Goal: Task Accomplishment & Management: Manage account settings

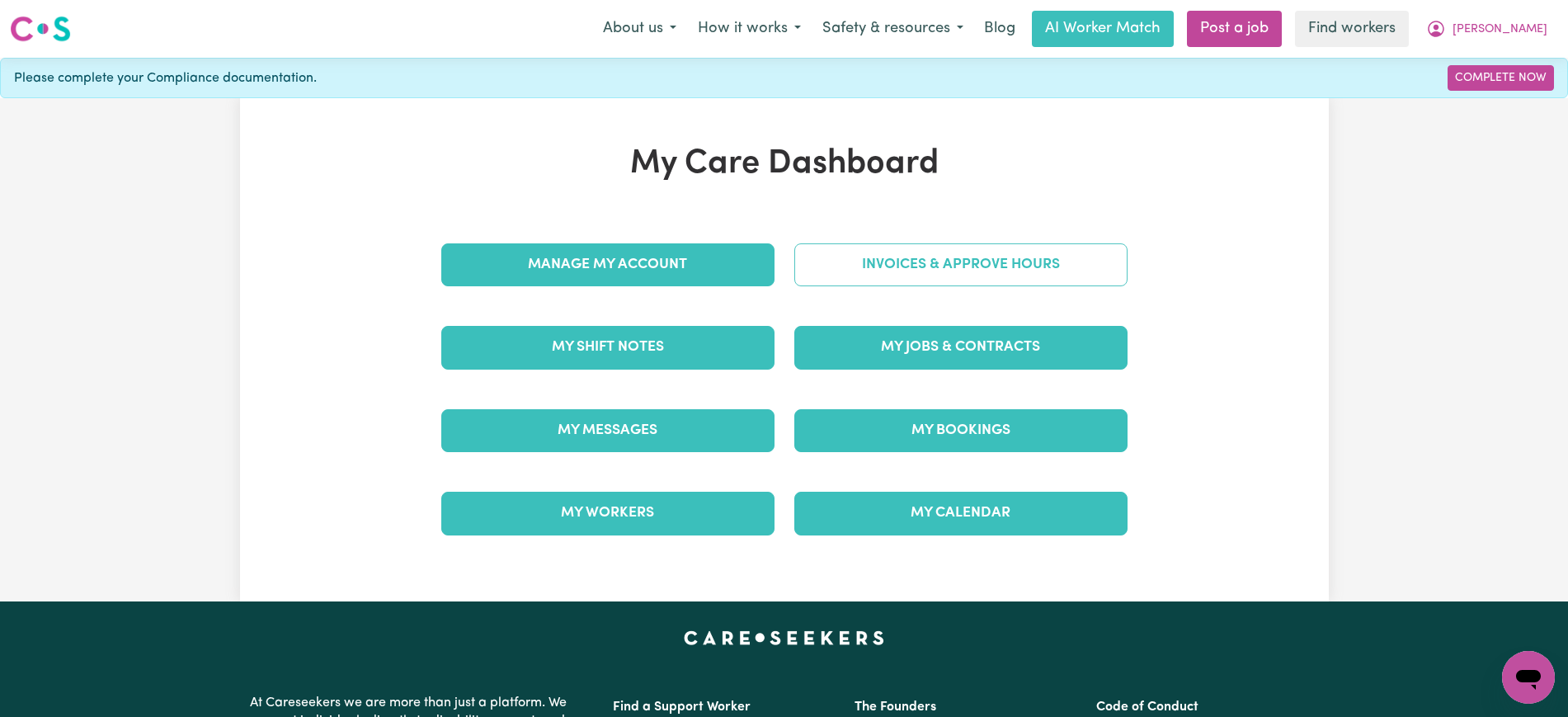
click at [870, 278] on link "Invoices & Approve Hours" at bounding box center [961, 265] width 333 height 43
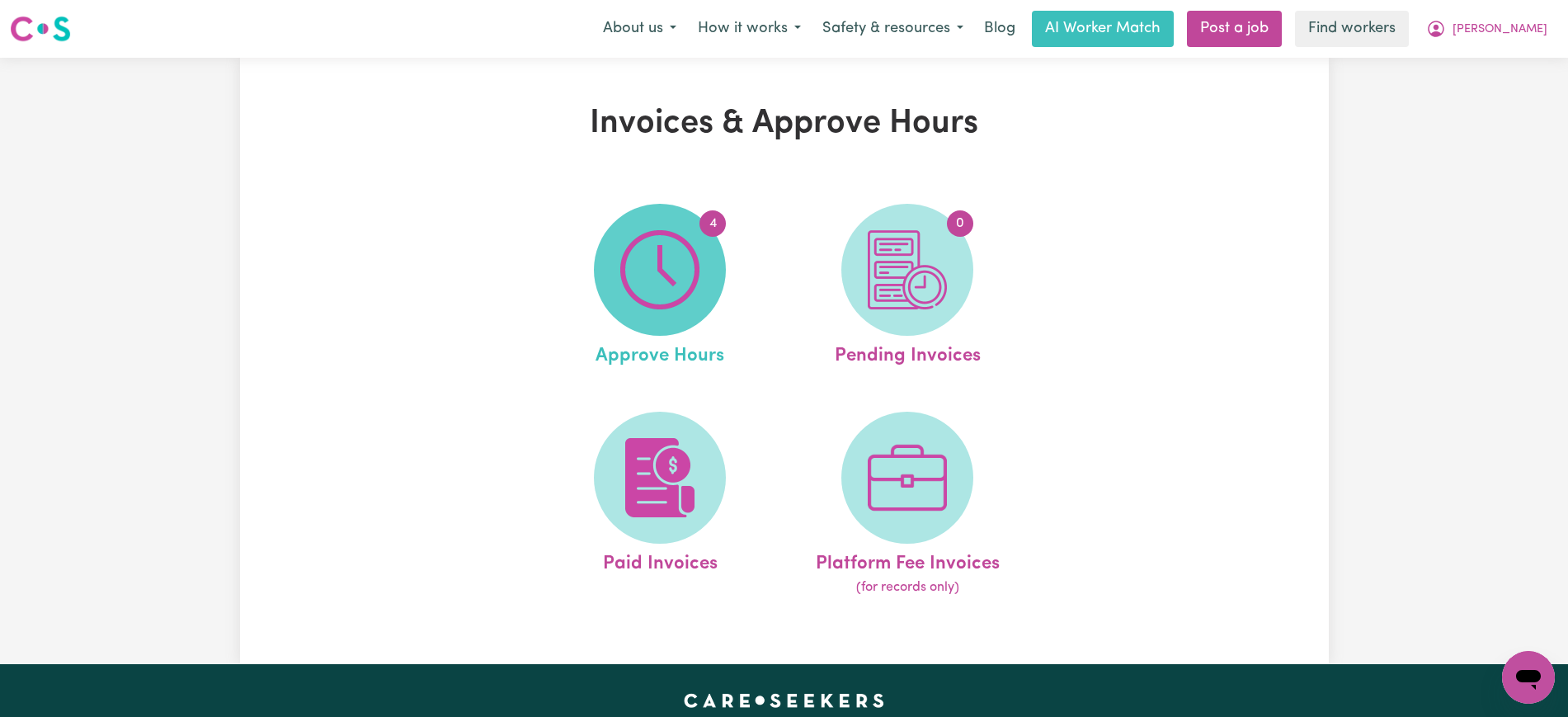
click at [704, 282] on span "4" at bounding box center [660, 270] width 132 height 132
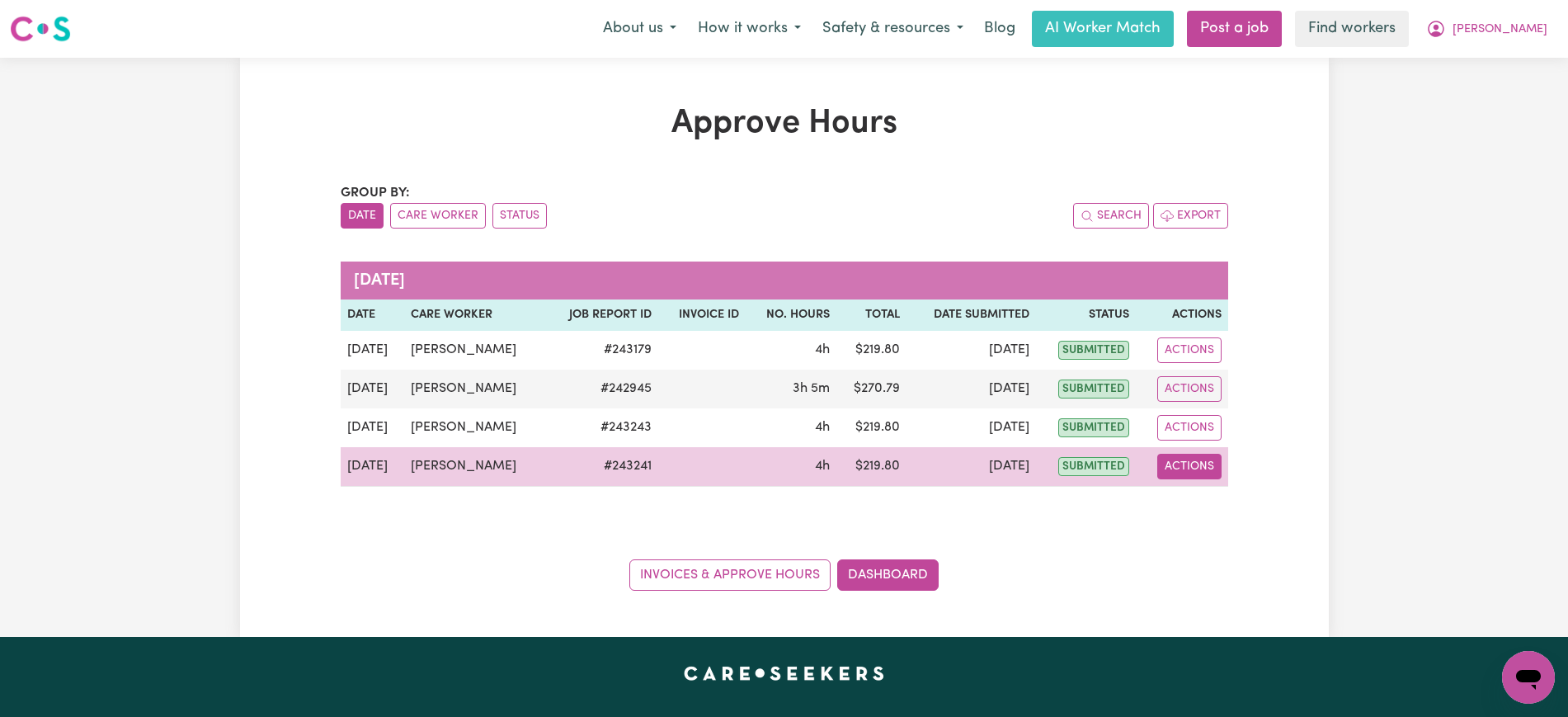
click at [1183, 469] on button "Actions" at bounding box center [1189, 467] width 65 height 26
click at [1217, 513] on link "View Job Report" at bounding box center [1231, 505] width 141 height 33
select select "pm"
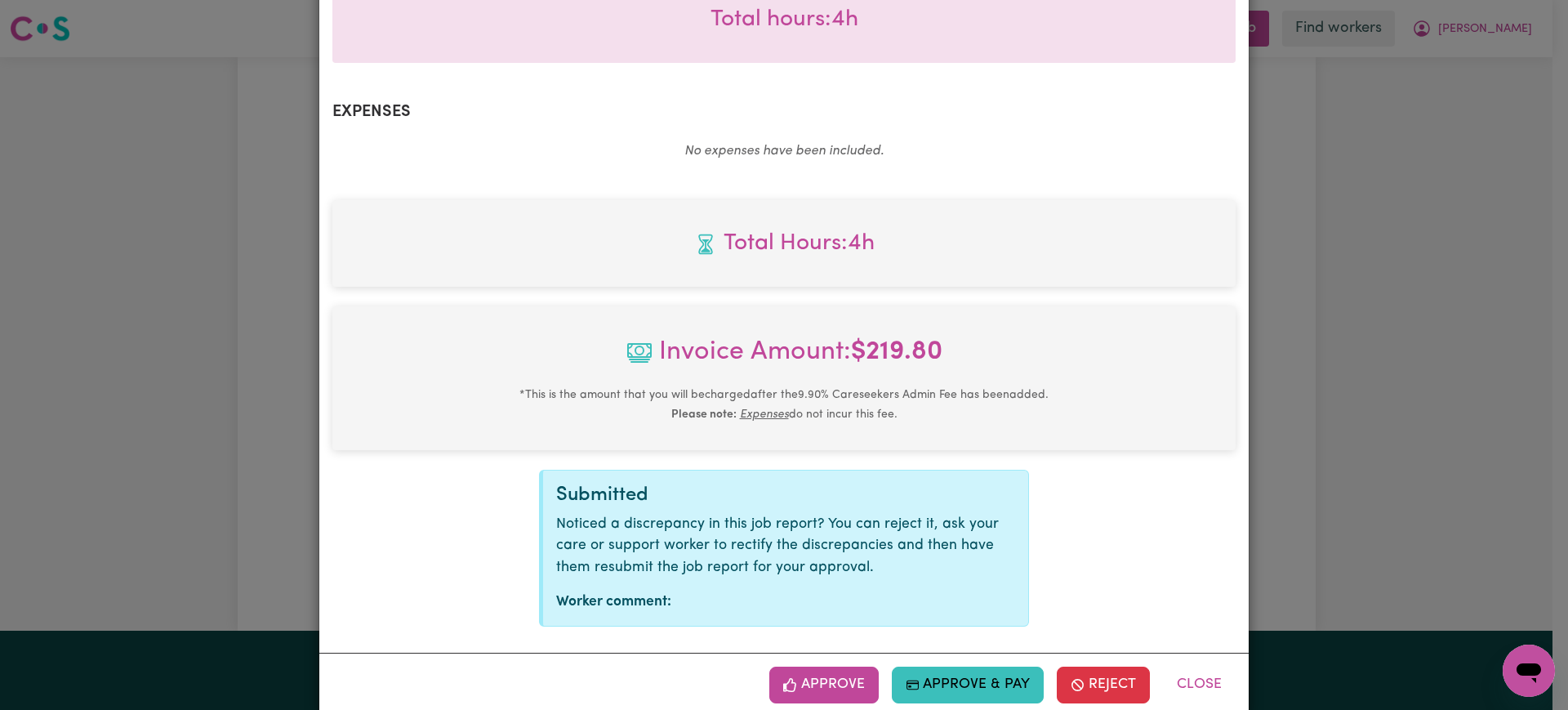
scroll to position [572, 0]
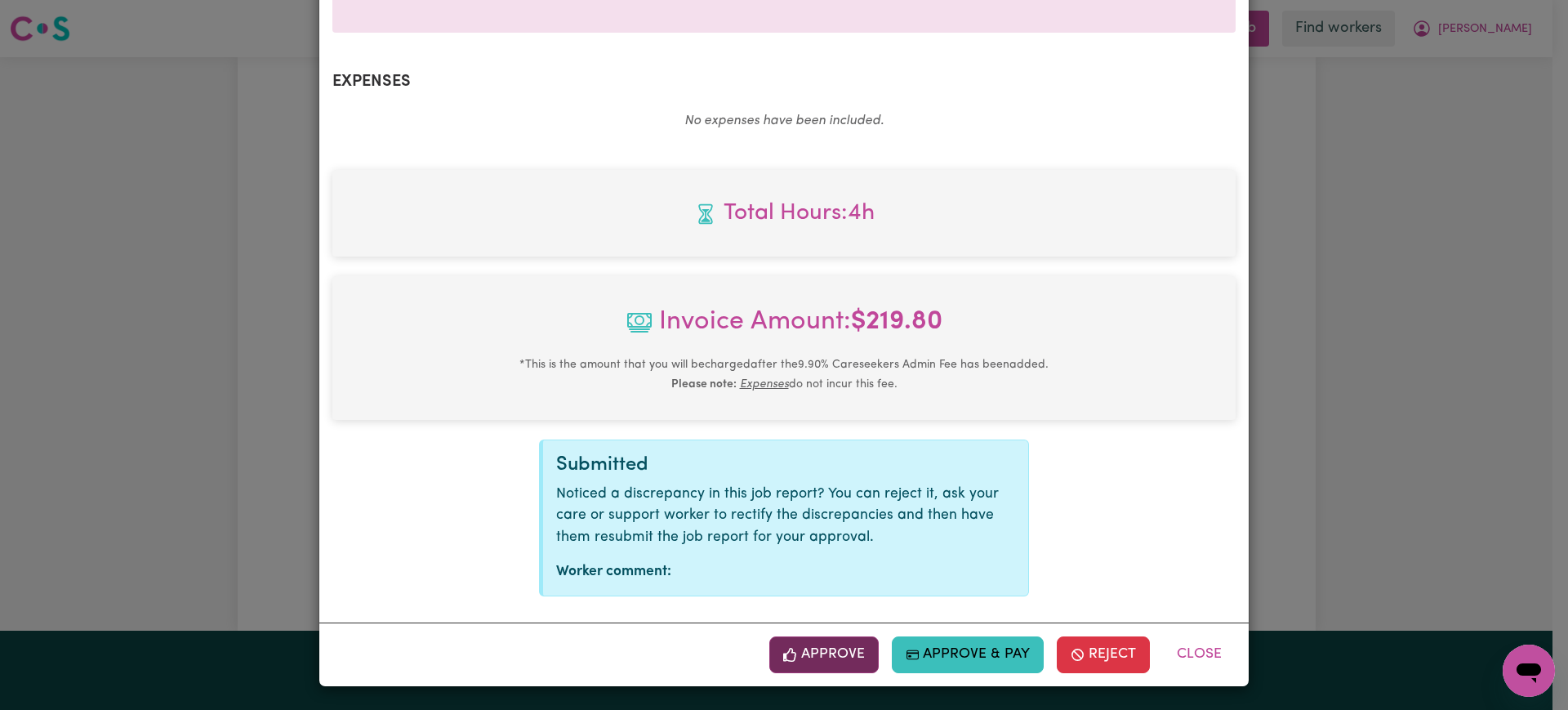
click at [820, 645] on button "Approve" at bounding box center [823, 654] width 110 height 36
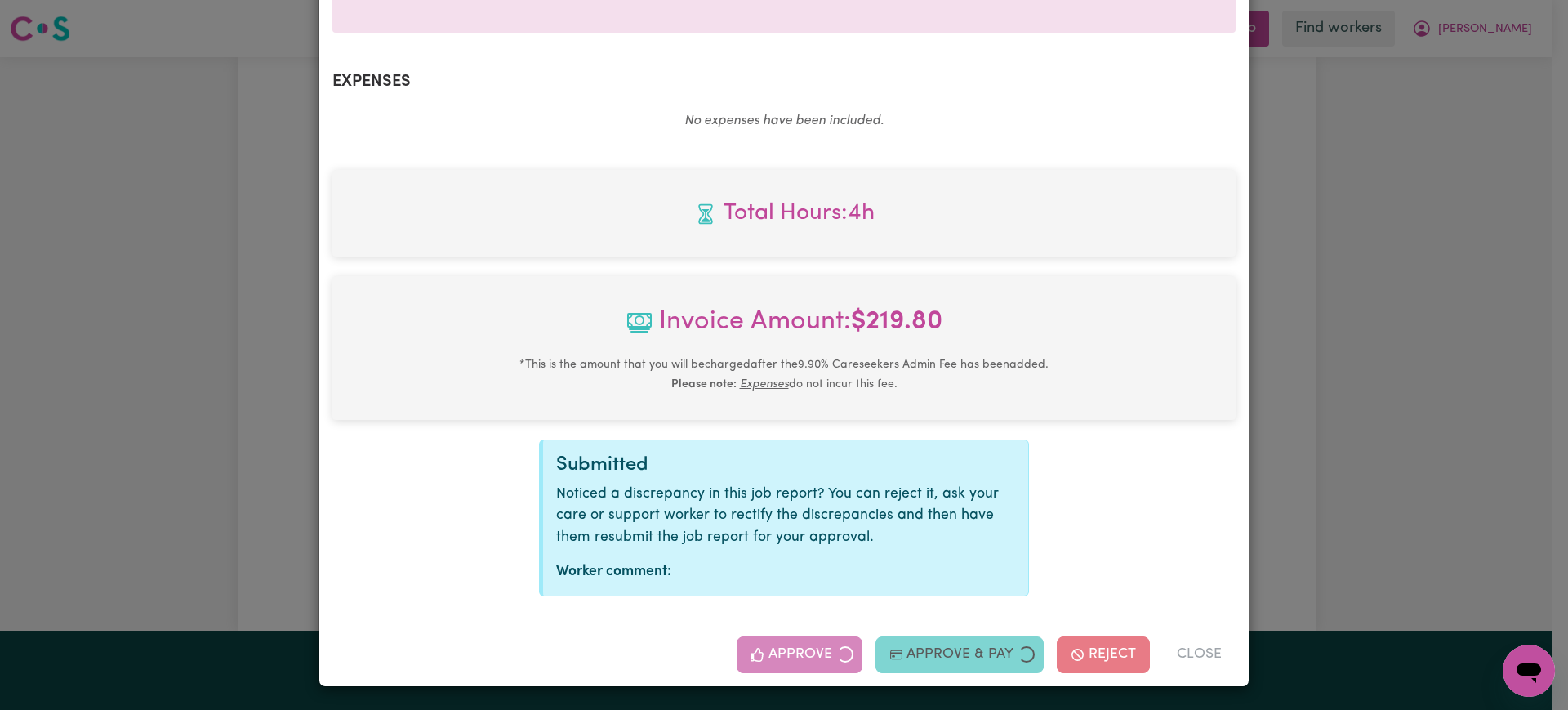
click at [1371, 437] on div "Job Report # 243241 - [PERSON_NAME] Summary Job report # 243241 Client name: [P…" at bounding box center [784, 355] width 1568 height 710
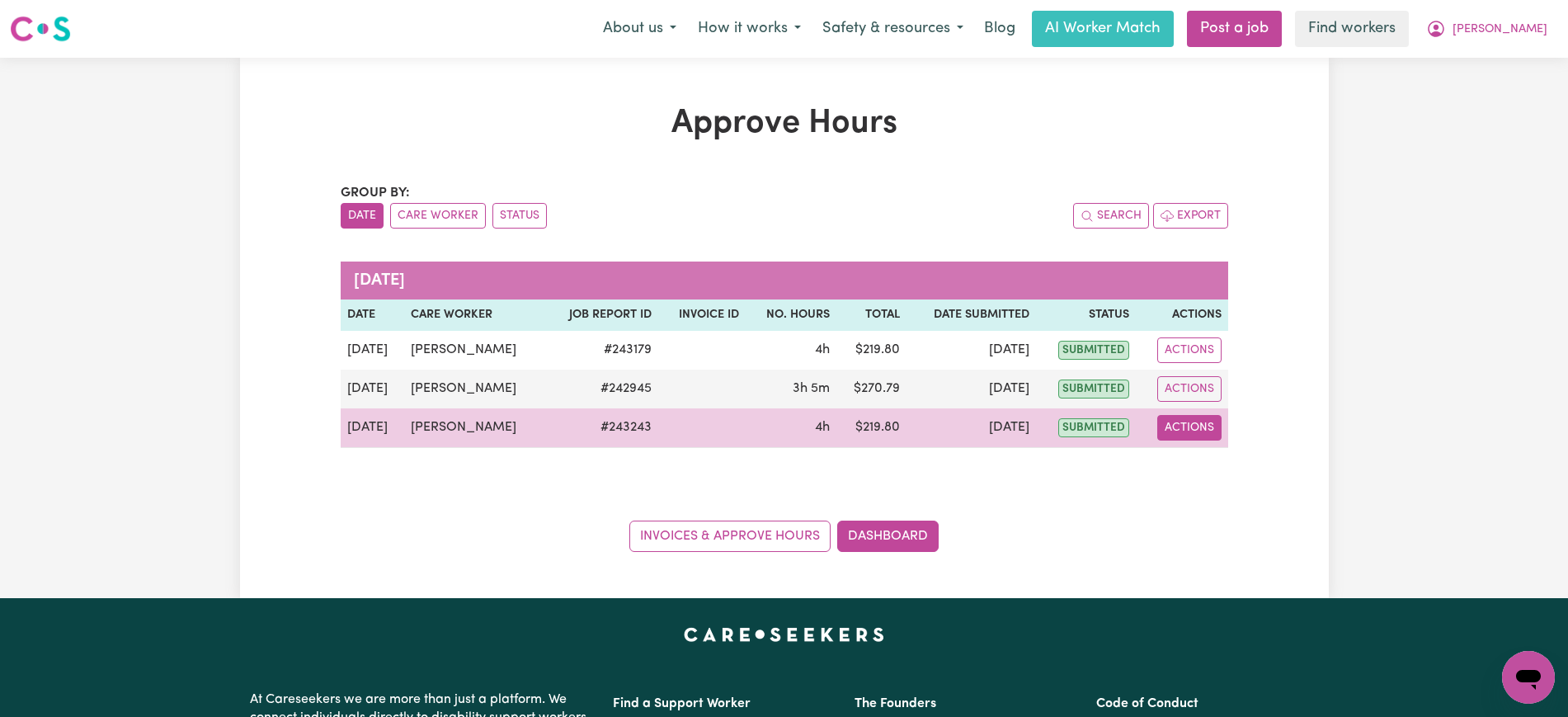
click at [1176, 422] on button "Actions" at bounding box center [1189, 428] width 65 height 26
click at [1228, 465] on link "View Job Report" at bounding box center [1231, 466] width 141 height 33
select select "pm"
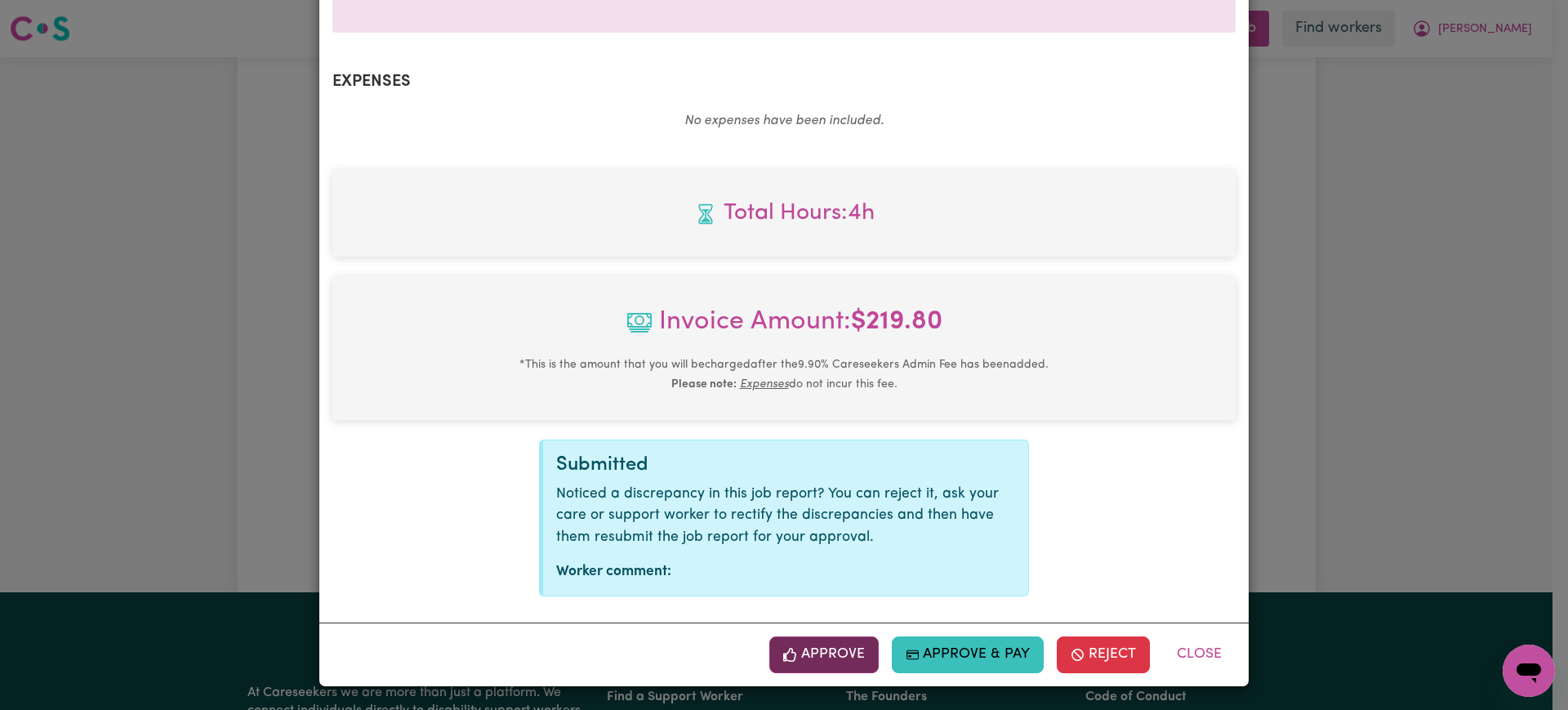
click at [789, 648] on icon "button" at bounding box center [790, 655] width 15 height 15
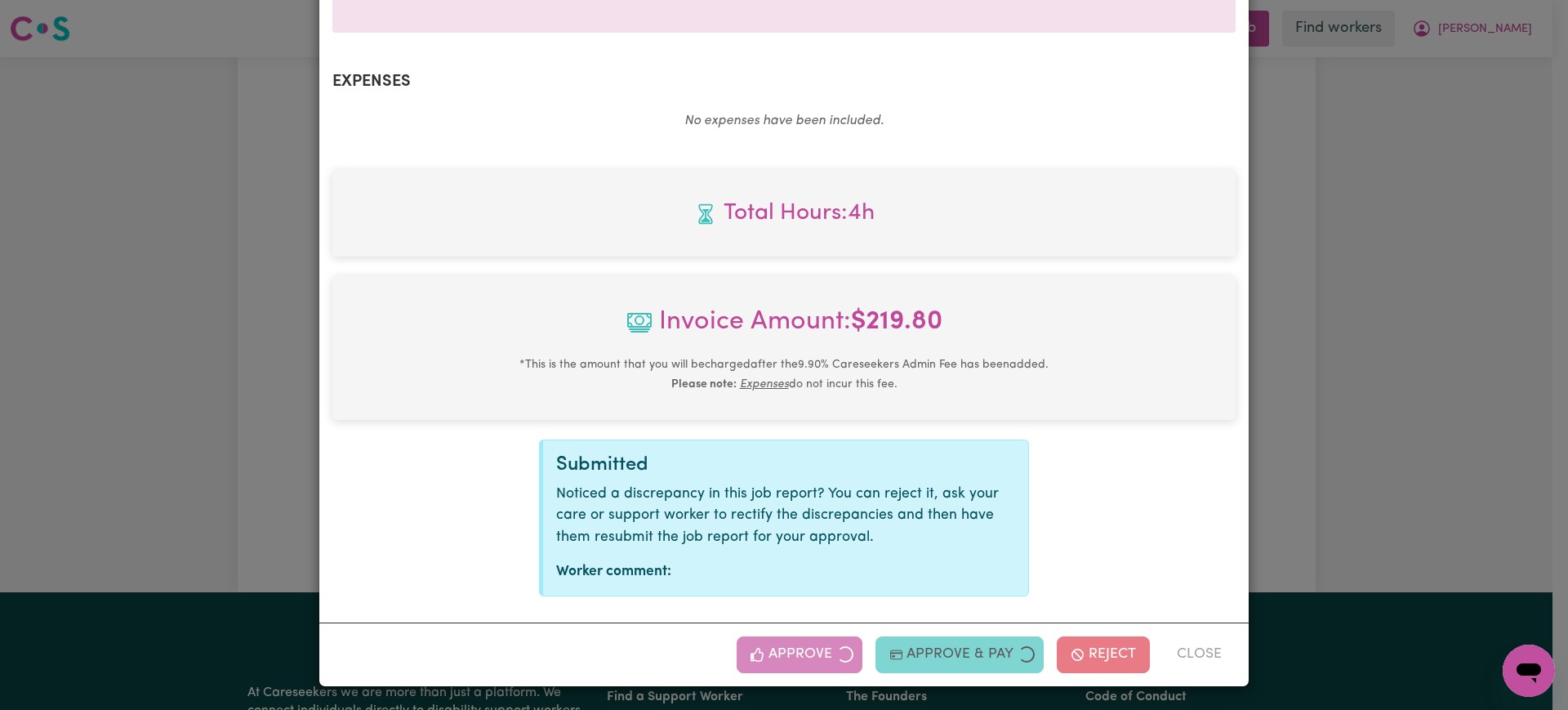
click at [1320, 417] on div "Job Report # 243243 - [PERSON_NAME] Summary Job report # 243243 Client name: [P…" at bounding box center [784, 355] width 1568 height 710
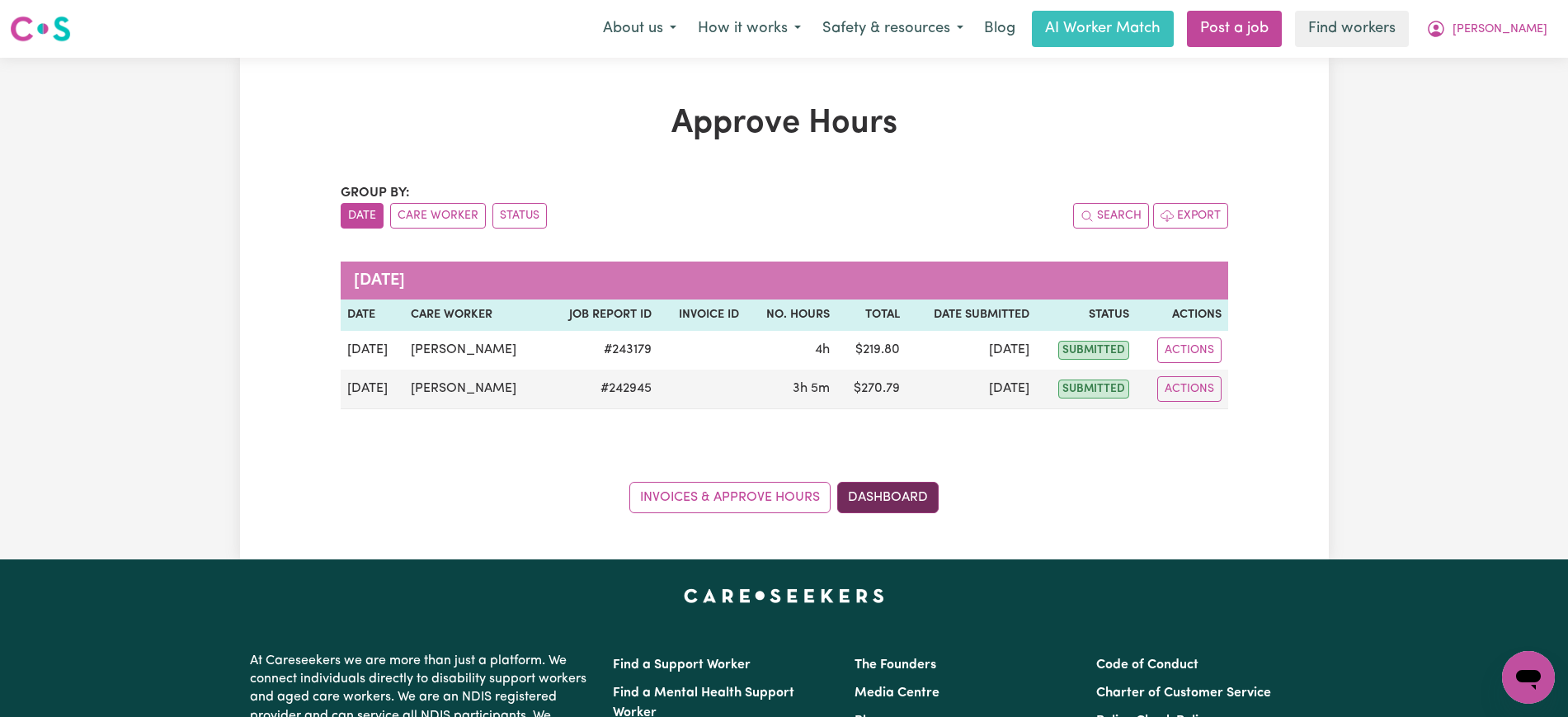
click at [877, 503] on link "Dashboard" at bounding box center [887, 497] width 101 height 31
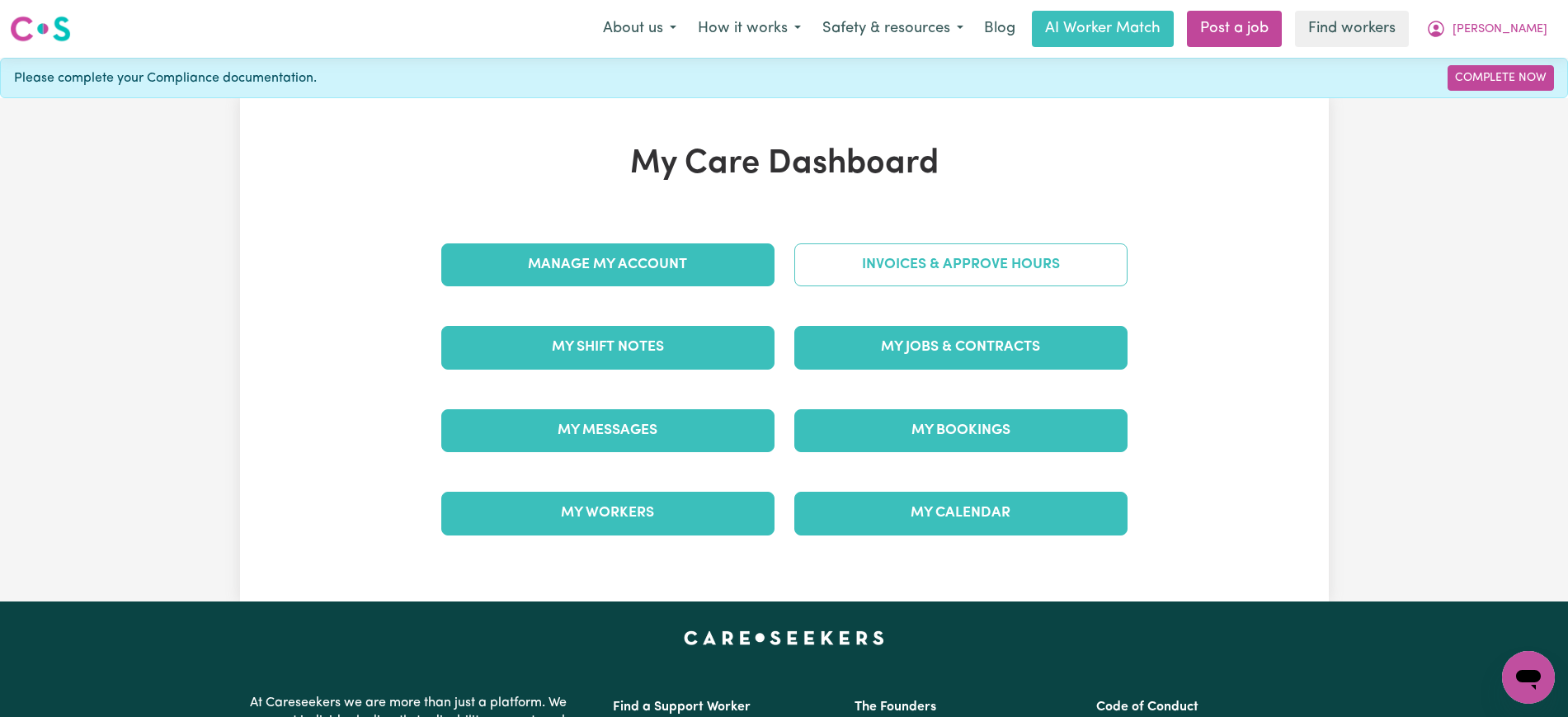
click at [878, 257] on link "Invoices & Approve Hours" at bounding box center [961, 265] width 333 height 43
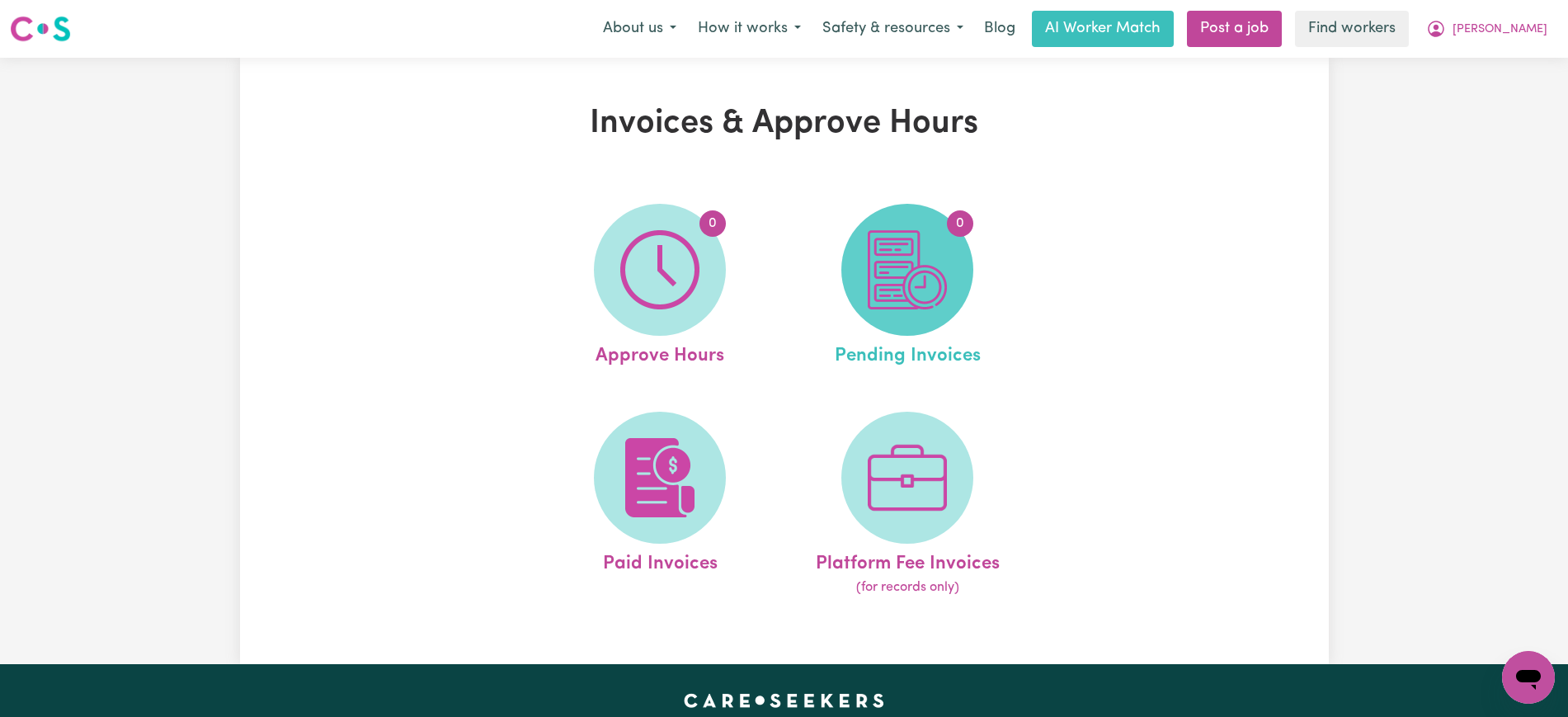
click at [885, 305] on img at bounding box center [907, 270] width 79 height 79
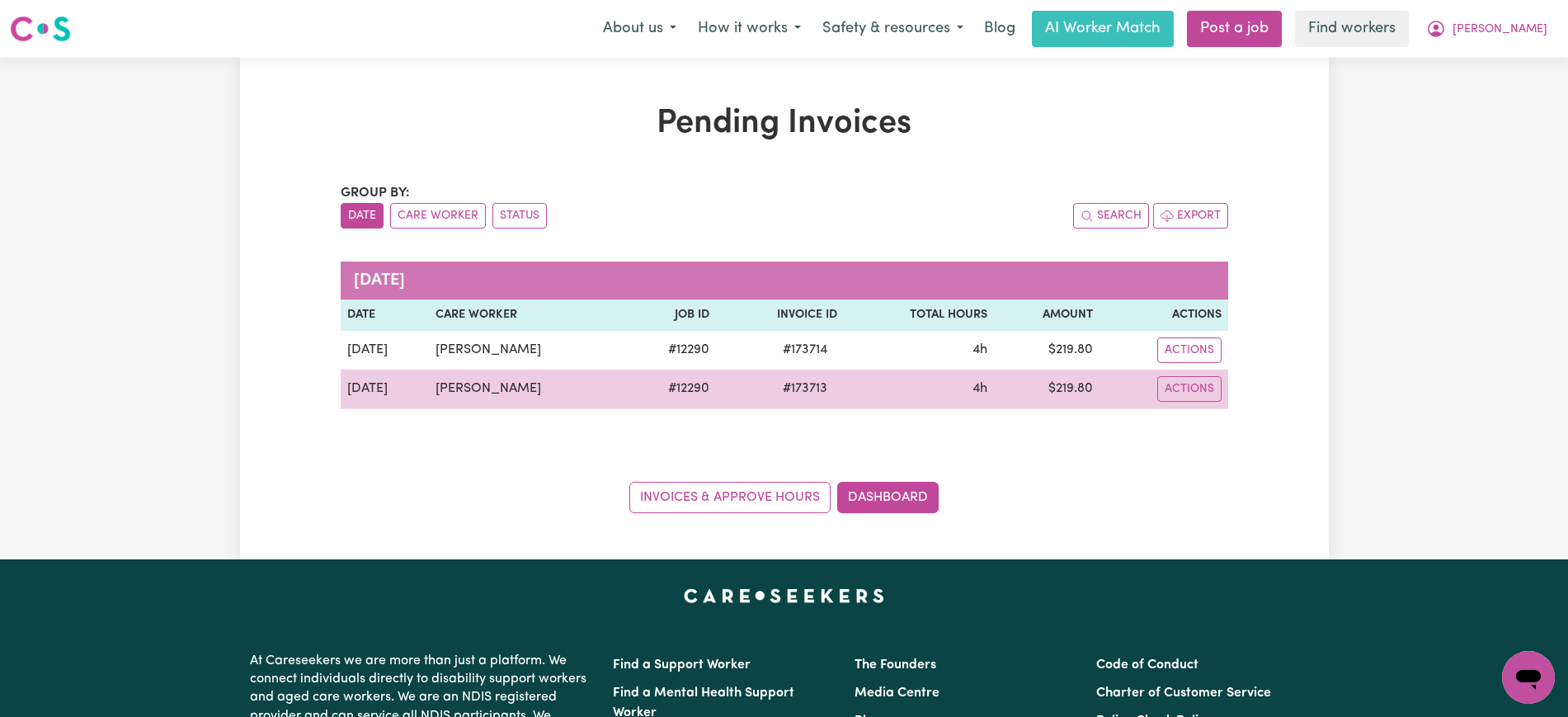
click at [791, 380] on span "# 173713" at bounding box center [805, 388] width 65 height 20
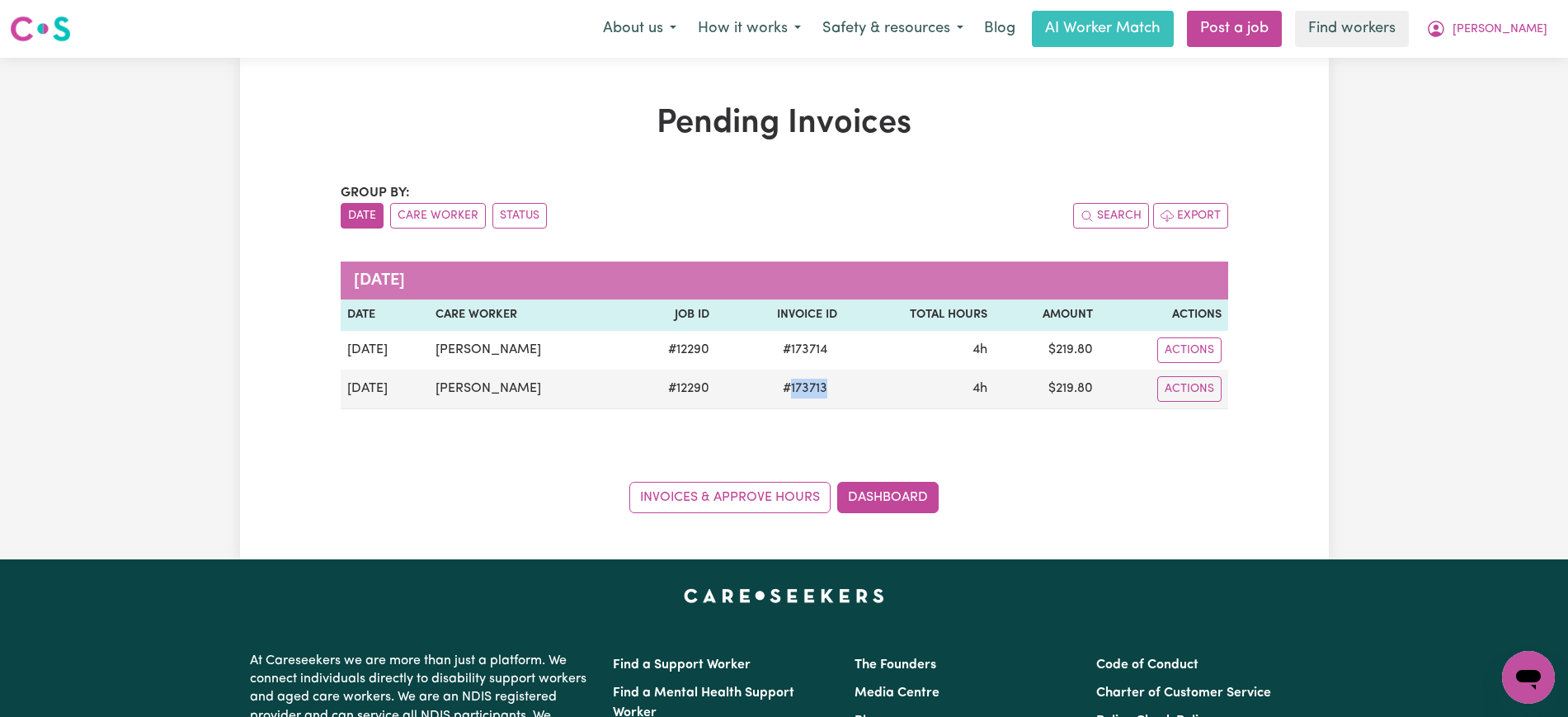
copy span "173713"
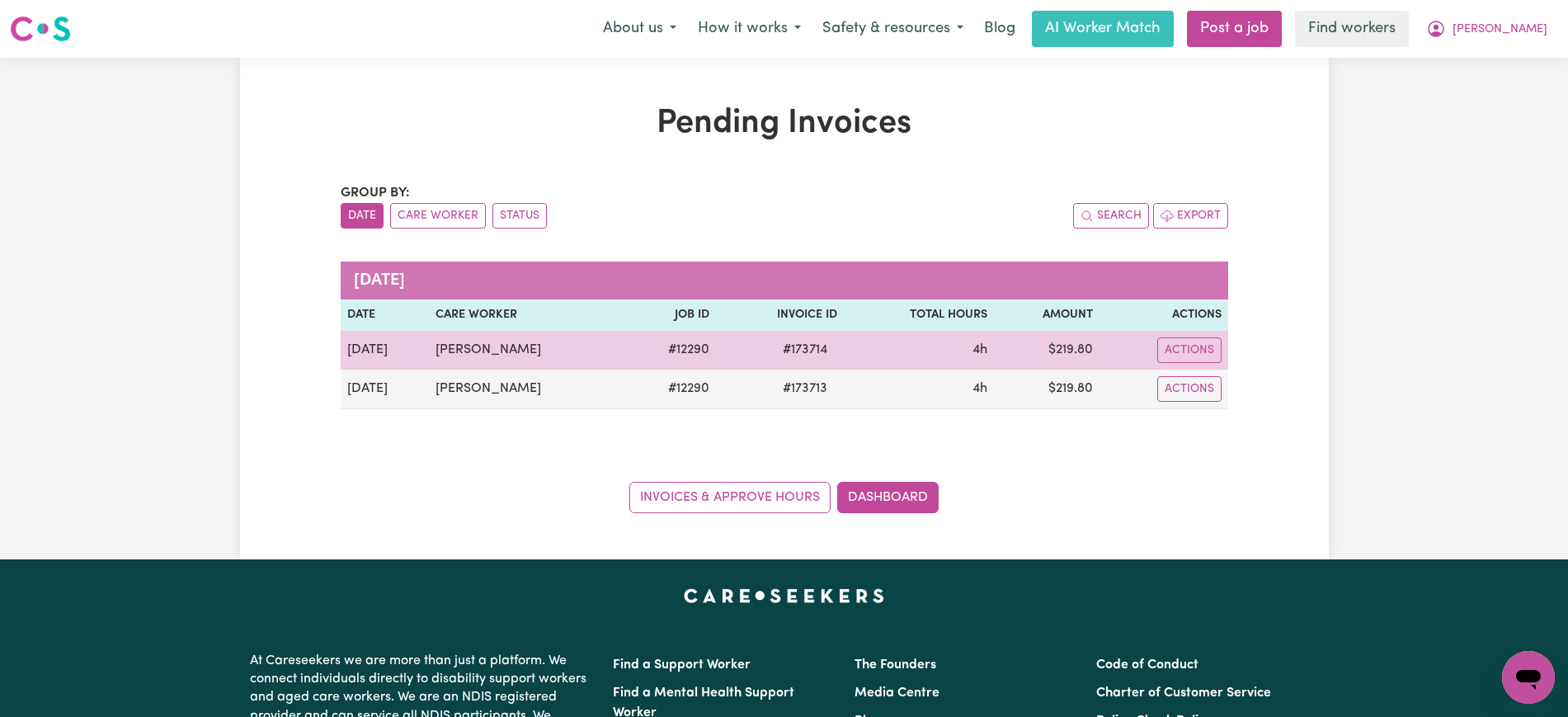
click at [795, 355] on span "# 173714" at bounding box center [805, 350] width 65 height 20
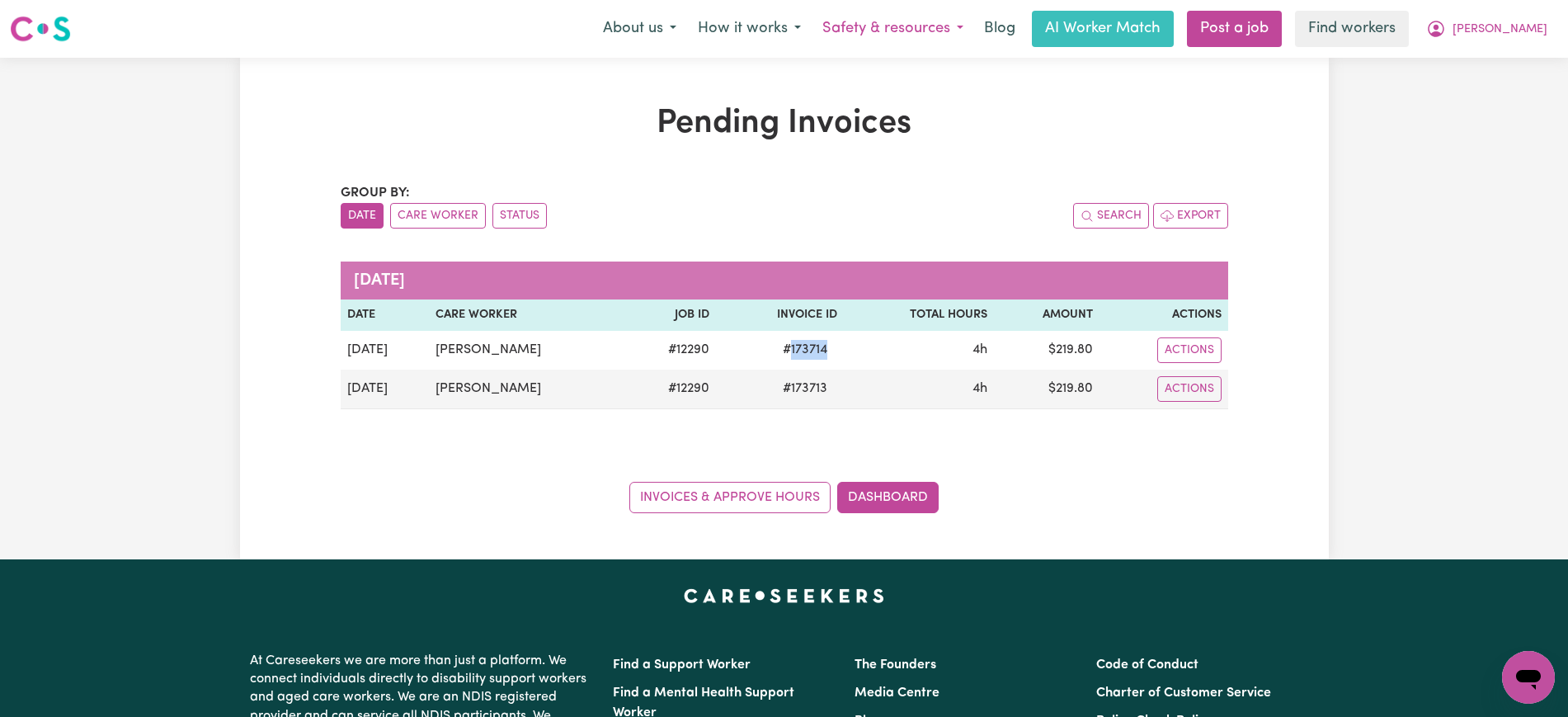
copy span "173714"
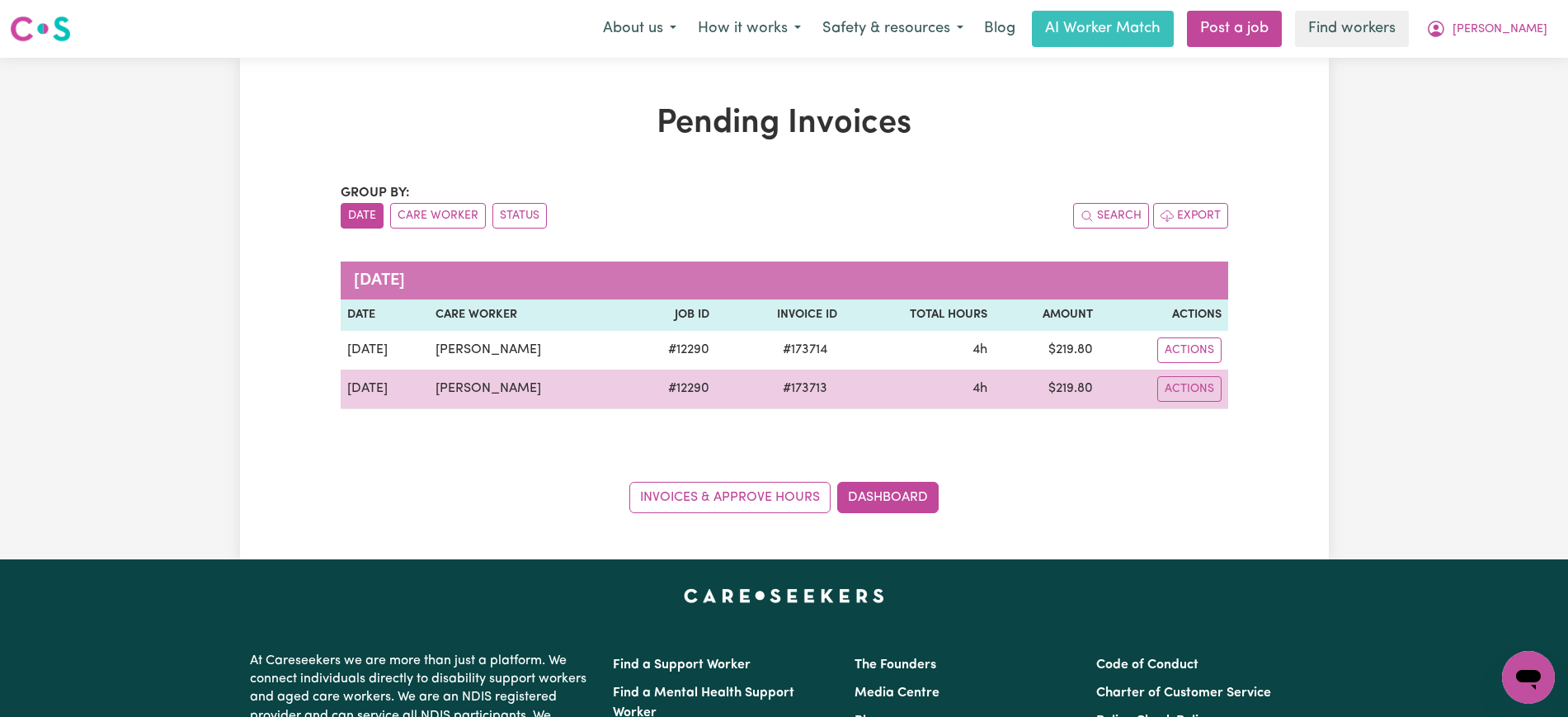
click at [1069, 392] on td "$ 219.80" at bounding box center [1046, 389] width 105 height 39
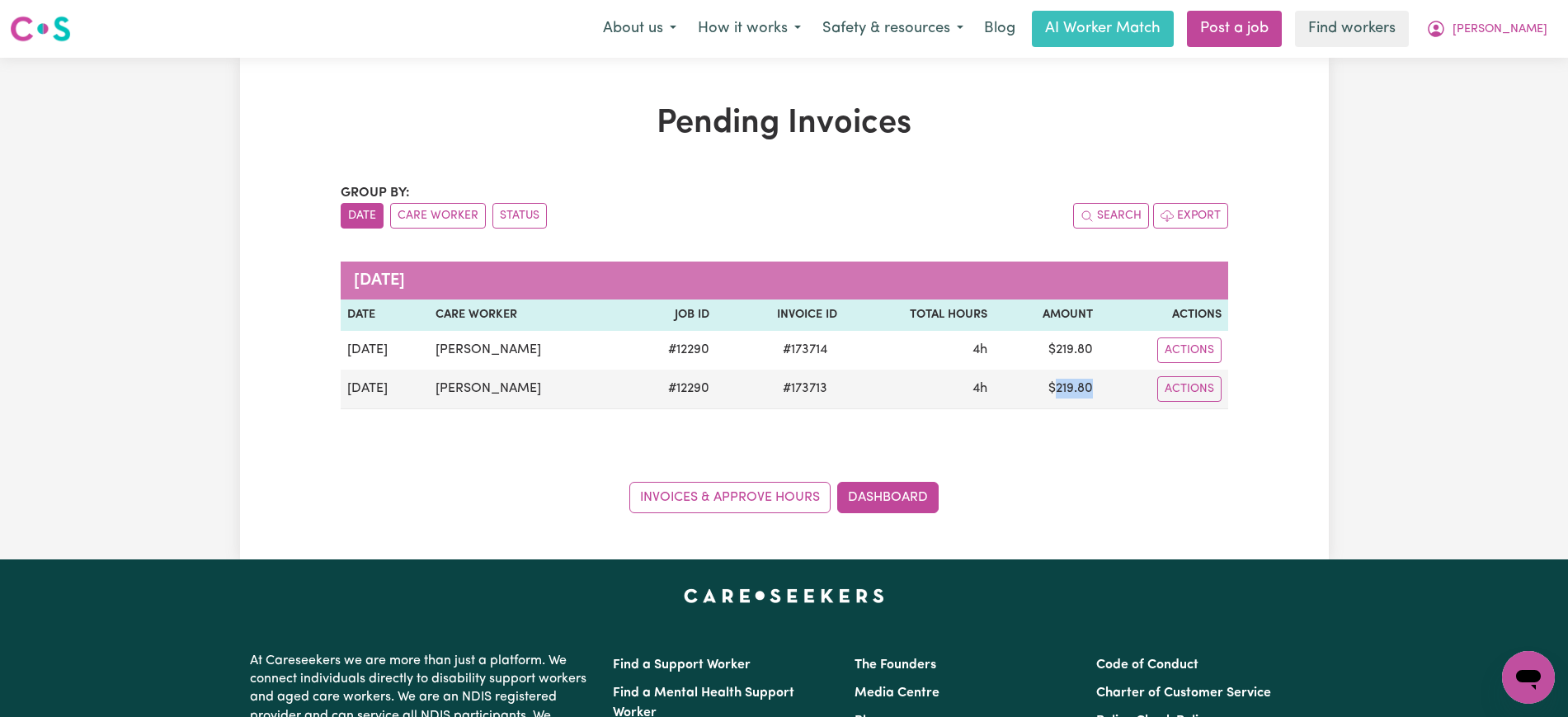
copy td "219.80"
click at [1445, 26] on icon "My Account" at bounding box center [1436, 28] width 20 height 20
click at [1485, 96] on link "Logout" at bounding box center [1492, 95] width 130 height 31
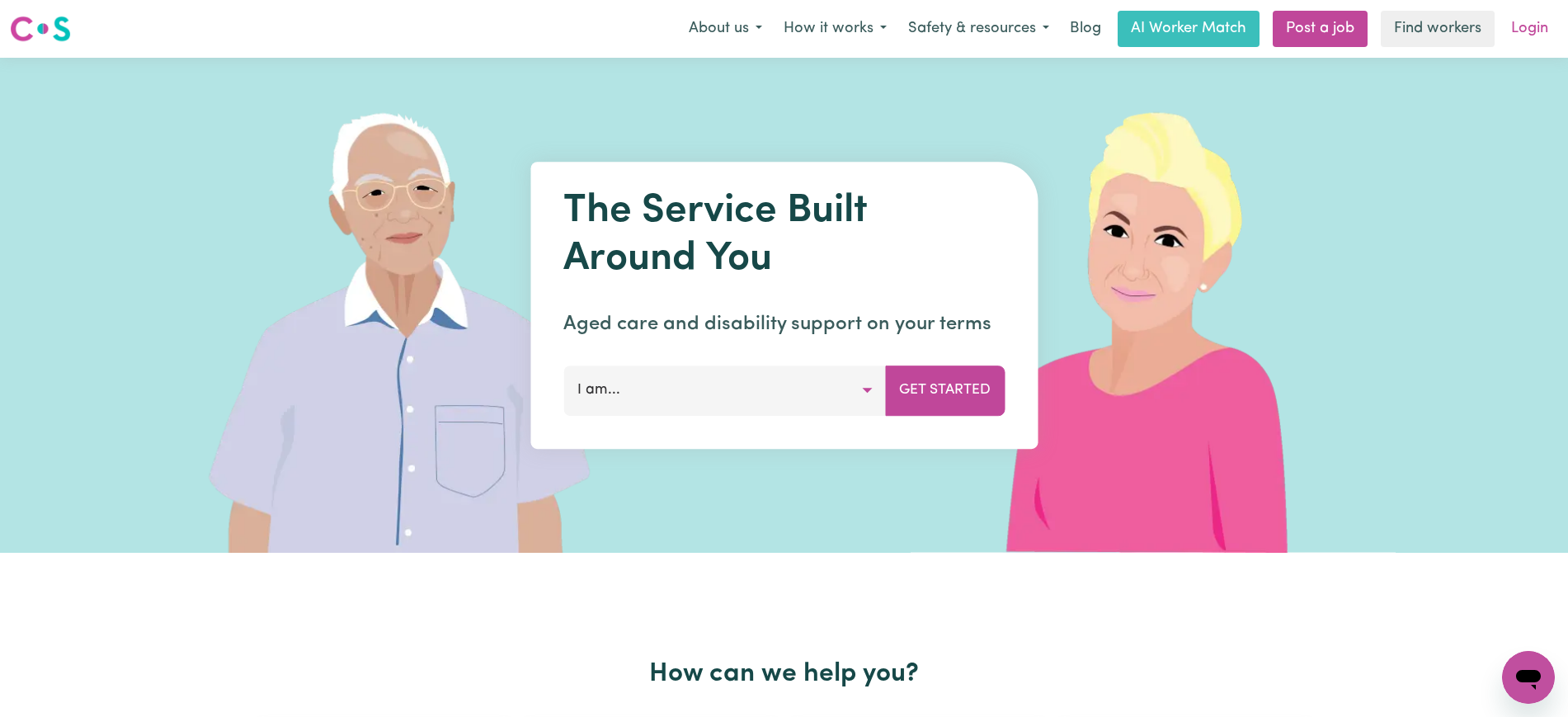
click at [1515, 28] on link "Login" at bounding box center [1530, 28] width 57 height 36
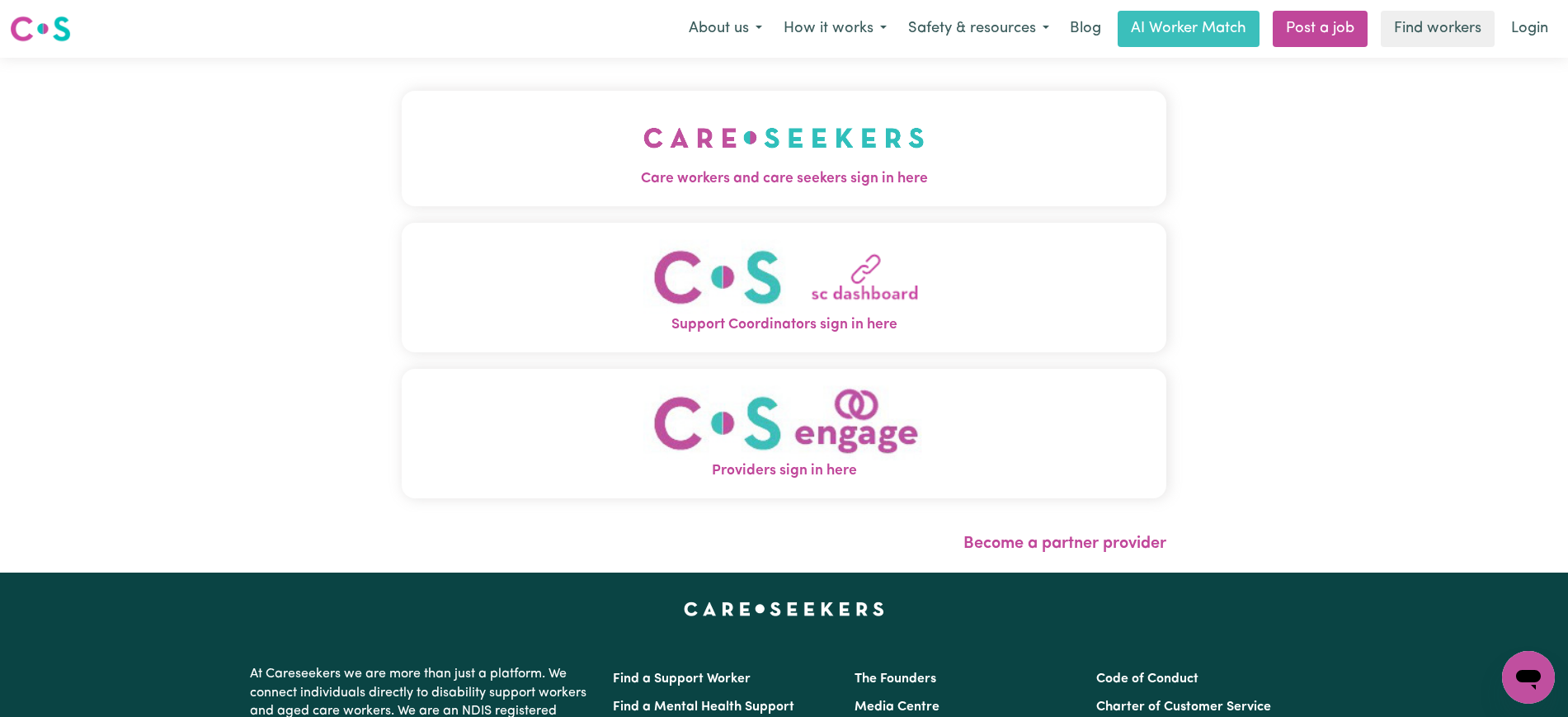
click at [563, 152] on button "Care workers and care seekers sign in here" at bounding box center [784, 149] width 765 height 116
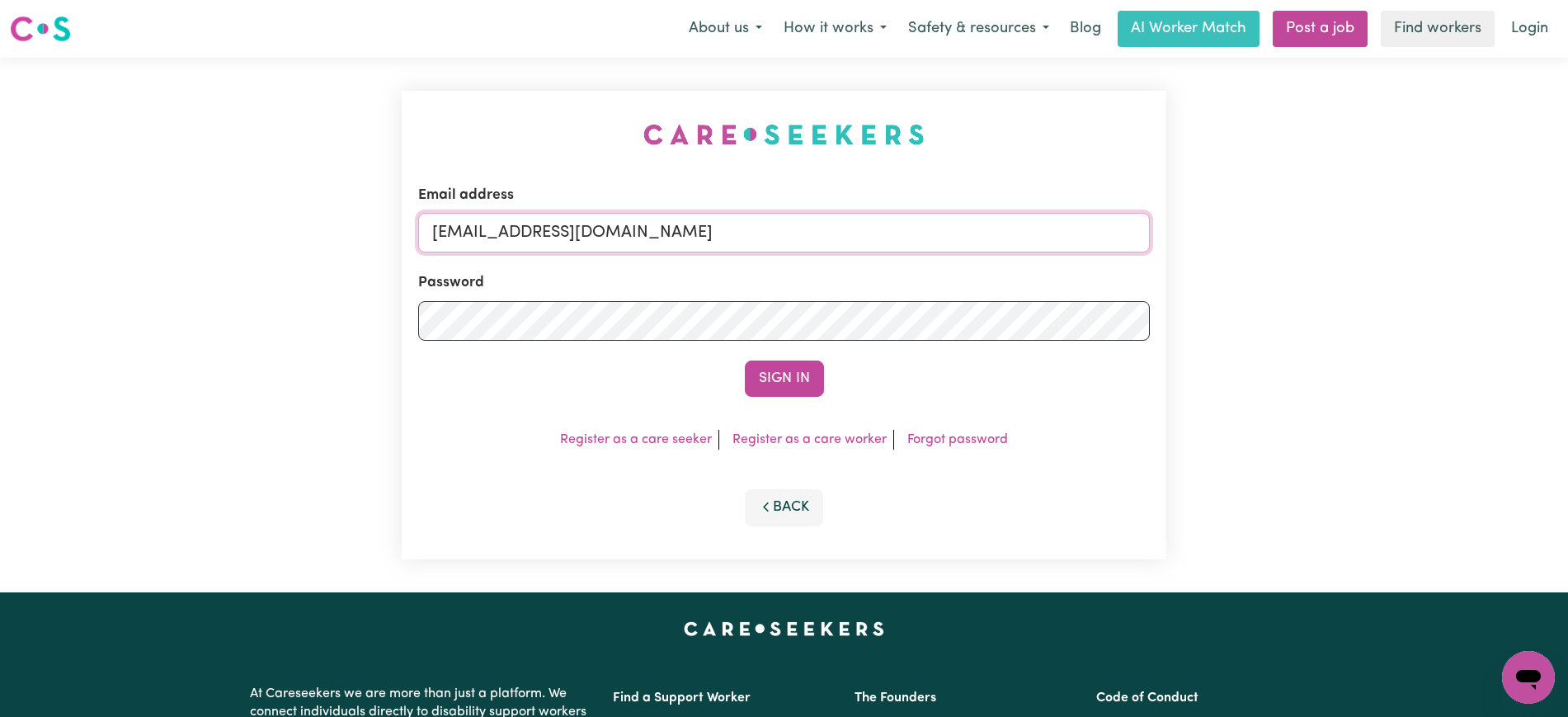
drag, startPoint x: 531, startPoint y: 236, endPoint x: 1391, endPoint y: 236, distance: 860.0
click at [1391, 236] on div "Email address [EMAIL_ADDRESS][DOMAIN_NAME] Password Sign In Register as a care …" at bounding box center [784, 325] width 1568 height 535
type input "[EMAIL_ADDRESS][DOMAIN_NAME]"
click at [745, 361] on button "Sign In" at bounding box center [784, 379] width 79 height 36
